Goal: Information Seeking & Learning: Learn about a topic

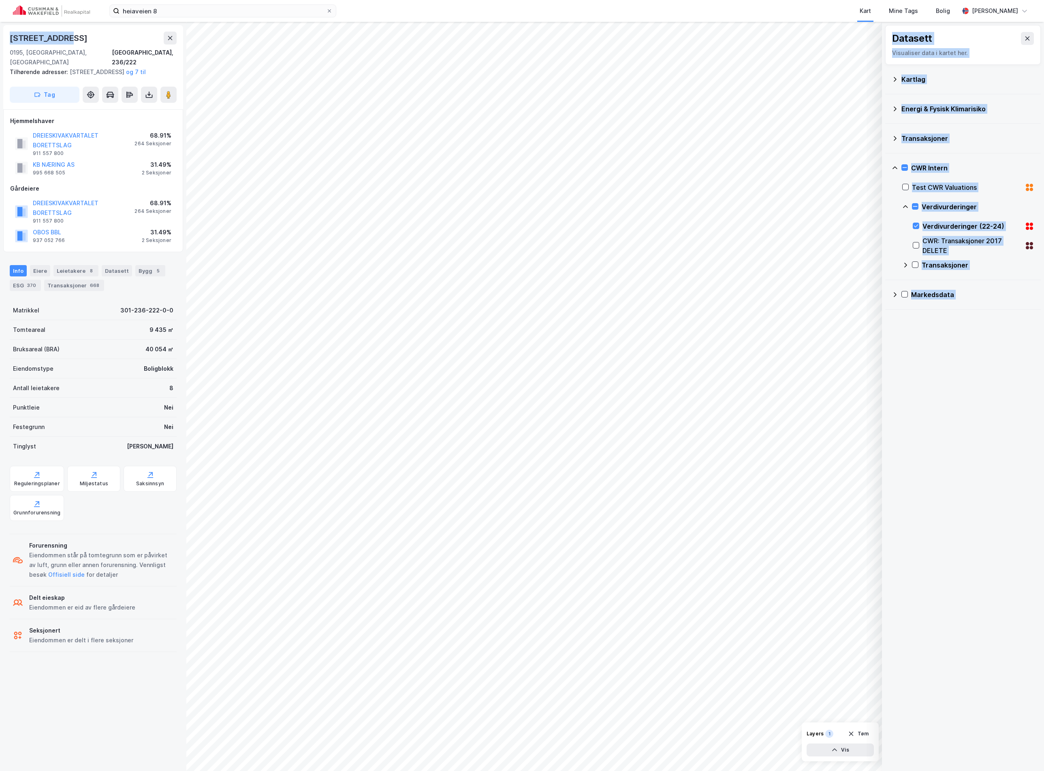
drag, startPoint x: 62, startPoint y: 36, endPoint x: -26, endPoint y: 35, distance: 88.3
click at [0, 35] on html "heiaveien 8 Kart Mine Tags [PERSON_NAME] [PERSON_NAME] © Mapbox © OpenStreetMap…" at bounding box center [522, 385] width 1044 height 771
click at [111, 39] on div "[STREET_ADDRESS]" at bounding box center [93, 38] width 167 height 13
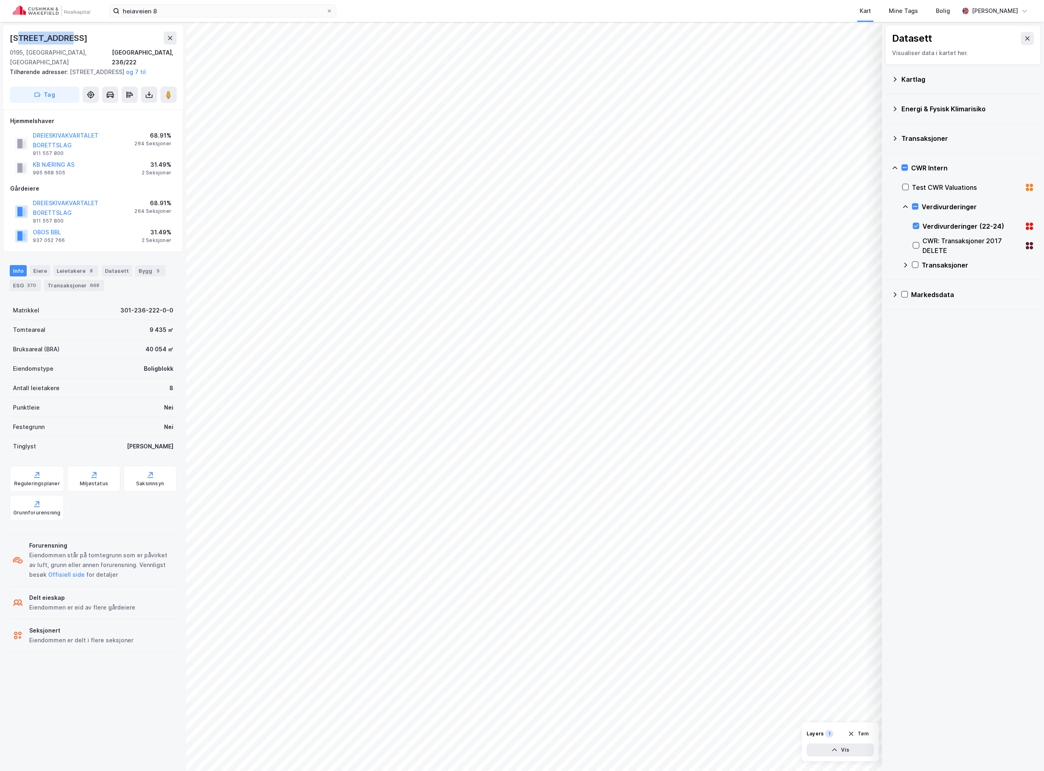
drag, startPoint x: 62, startPoint y: 39, endPoint x: 19, endPoint y: 36, distance: 43.8
click at [19, 36] on div "[STREET_ADDRESS]" at bounding box center [49, 38] width 79 height 13
copy div "[STREET_ADDRESS]"
